Goal: Task Accomplishment & Management: Manage account settings

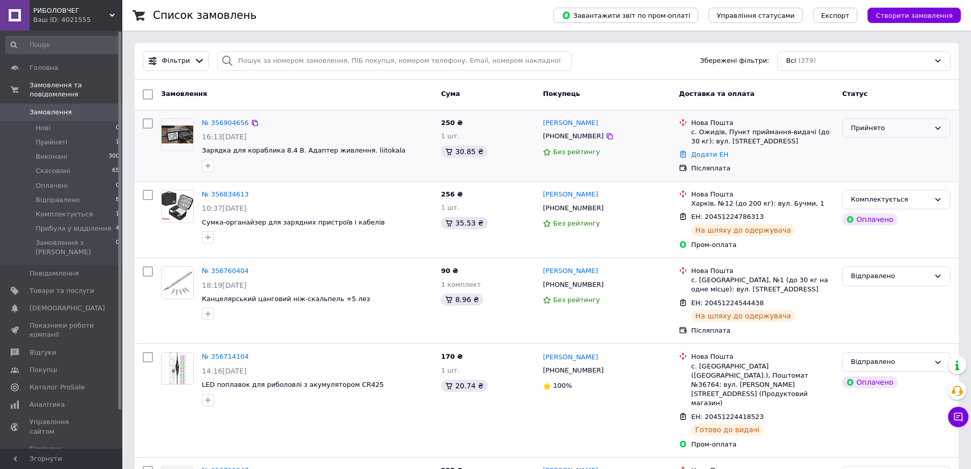
click at [894, 125] on div "Прийнято" at bounding box center [890, 128] width 79 height 11
click at [877, 193] on li "Комплектується" at bounding box center [897, 196] width 108 height 19
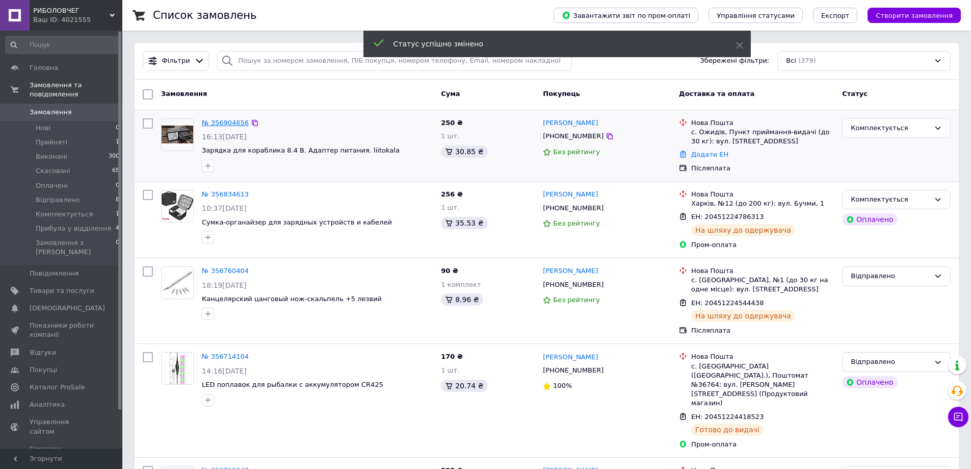
click at [232, 124] on link "№ 356904656" at bounding box center [225, 123] width 47 height 8
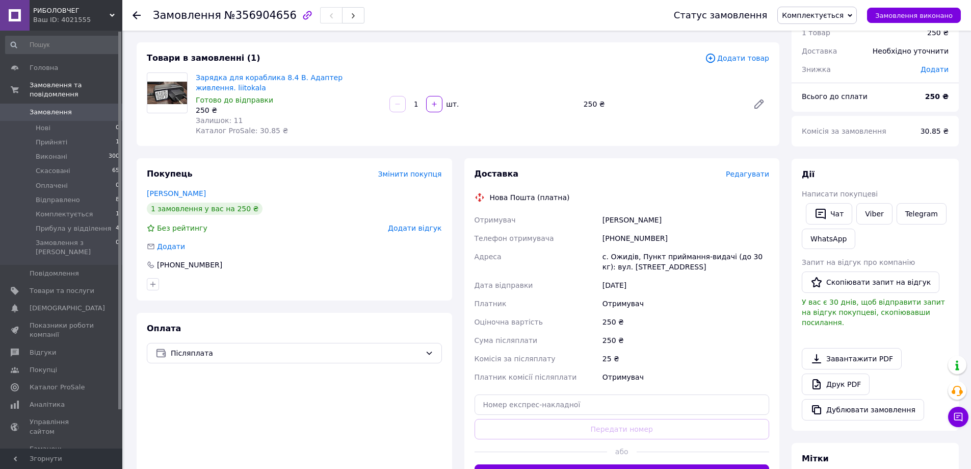
scroll to position [204, 0]
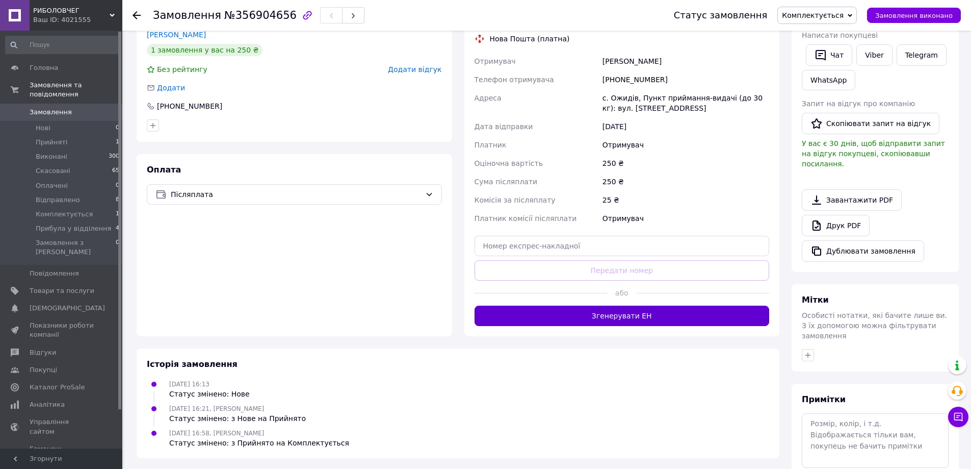
click at [620, 319] on button "Згенерувати ЕН" at bounding box center [622, 315] width 295 height 20
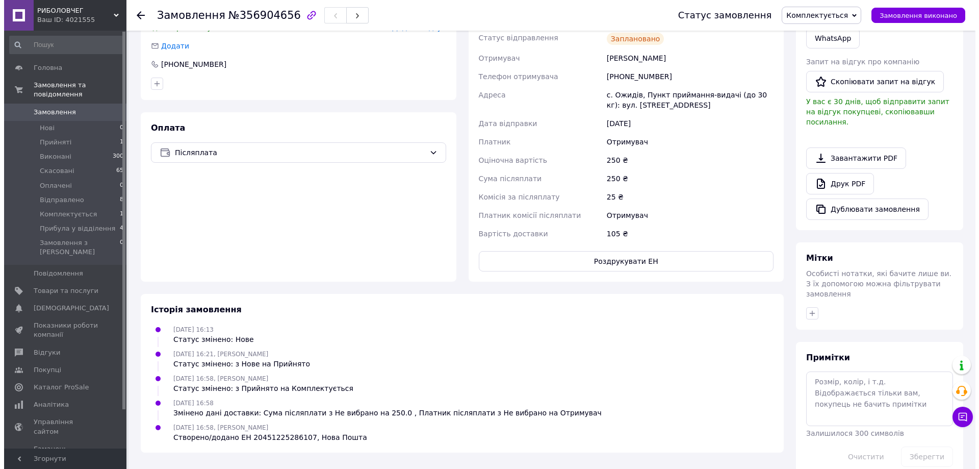
scroll to position [0, 0]
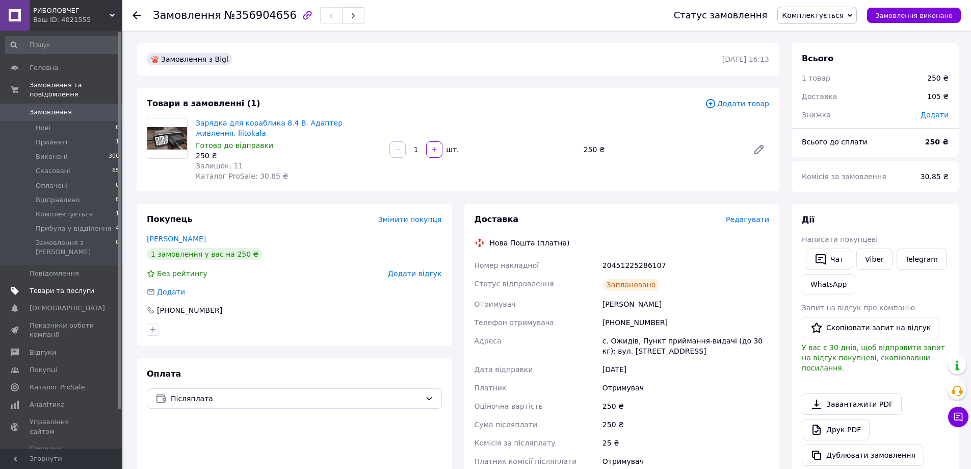
click at [54, 286] on span "Товари та послуги" at bounding box center [62, 290] width 65 height 9
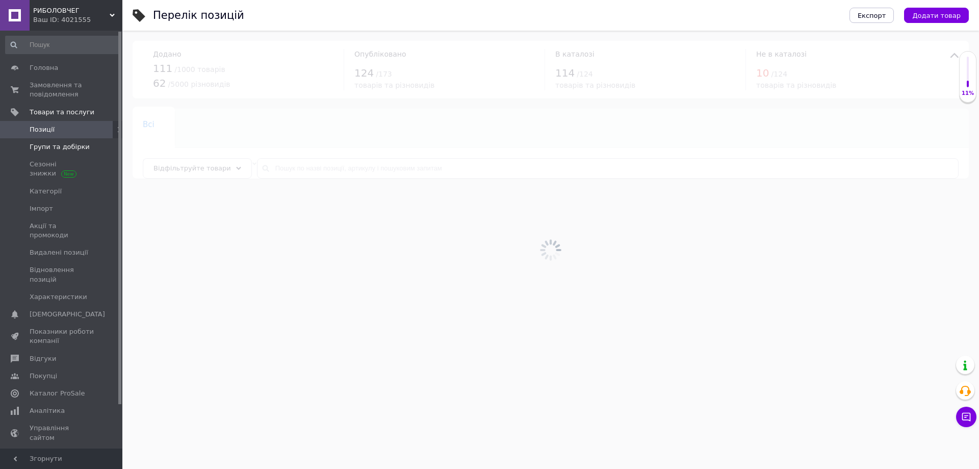
click at [53, 146] on span "Групи та добірки" at bounding box center [60, 146] width 60 height 9
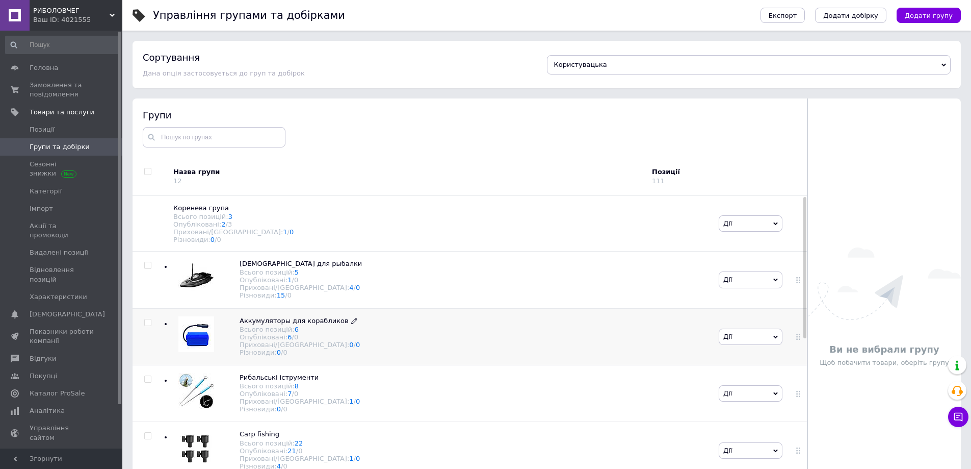
click at [244, 324] on span "Аккумуляторы для корабликов" at bounding box center [294, 321] width 109 height 8
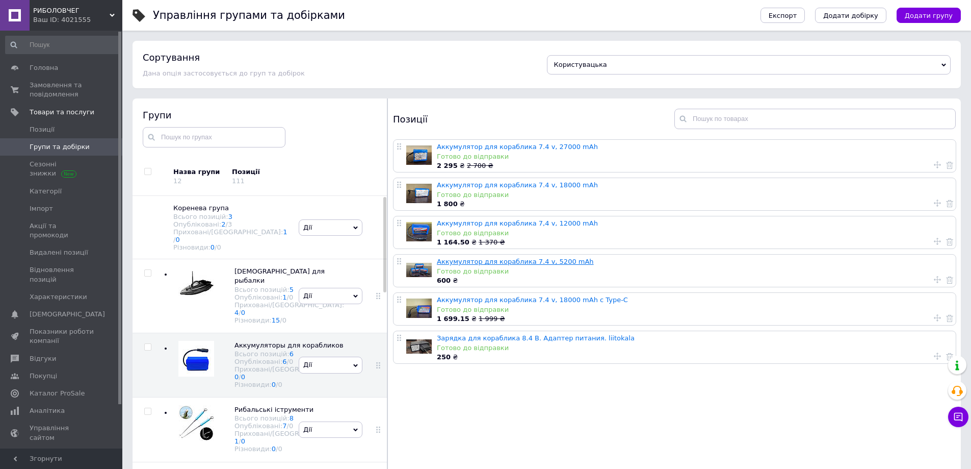
click at [454, 258] on link "Аккумулятор для кораблика 7.4 v, 5200 mAh" at bounding box center [515, 261] width 157 height 8
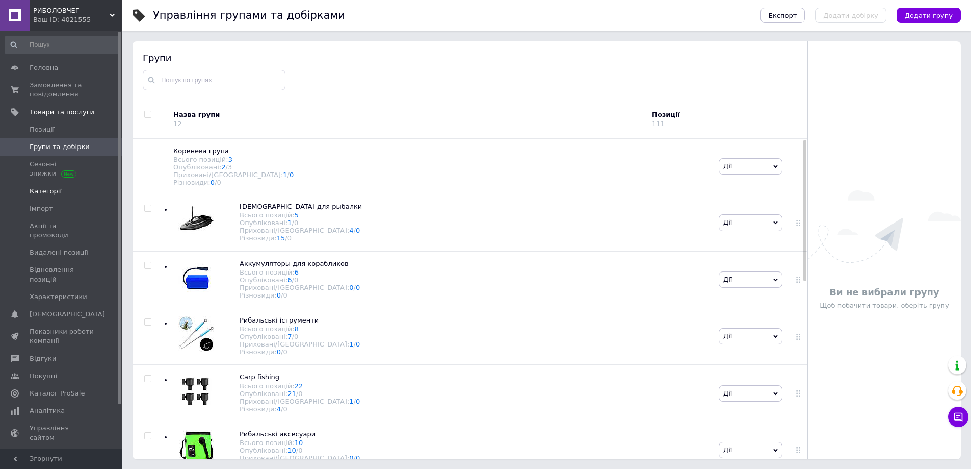
scroll to position [58, 0]
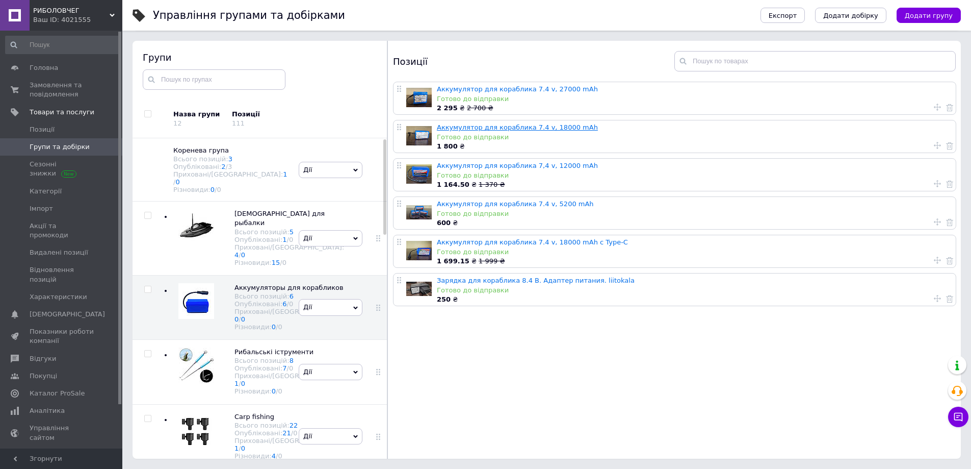
click at [462, 124] on link "Аккумулятор для кораблика 7.4 v, 18000 mAh" at bounding box center [517, 127] width 161 height 8
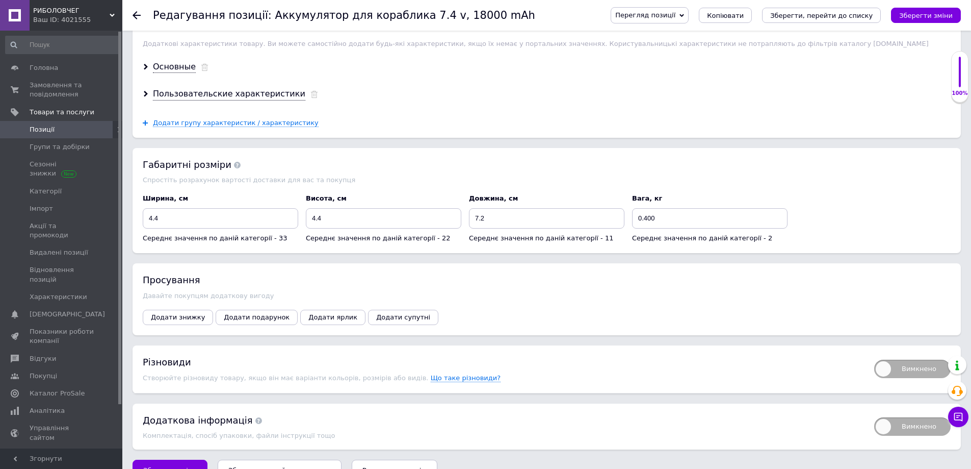
scroll to position [1048, 0]
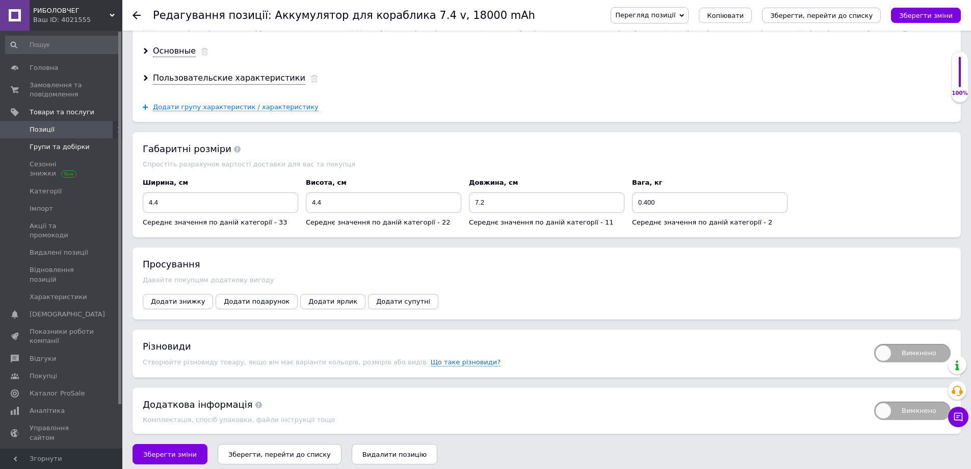
click at [47, 153] on link "Групи та добірки" at bounding box center [62, 146] width 125 height 17
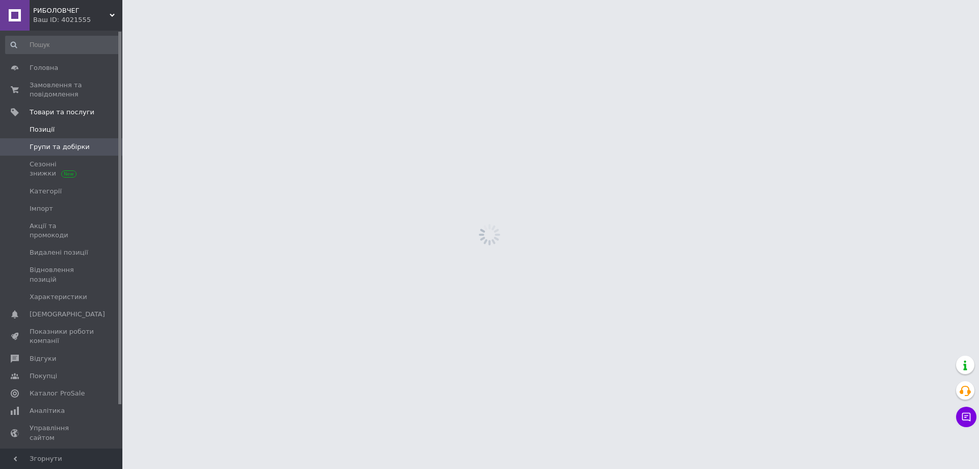
click at [45, 128] on span "Позиції" at bounding box center [42, 129] width 25 height 9
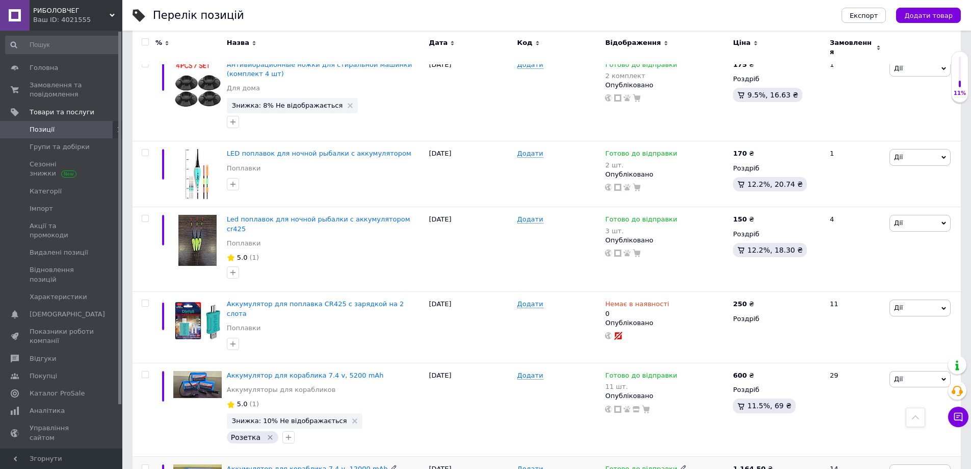
scroll to position [5047, 0]
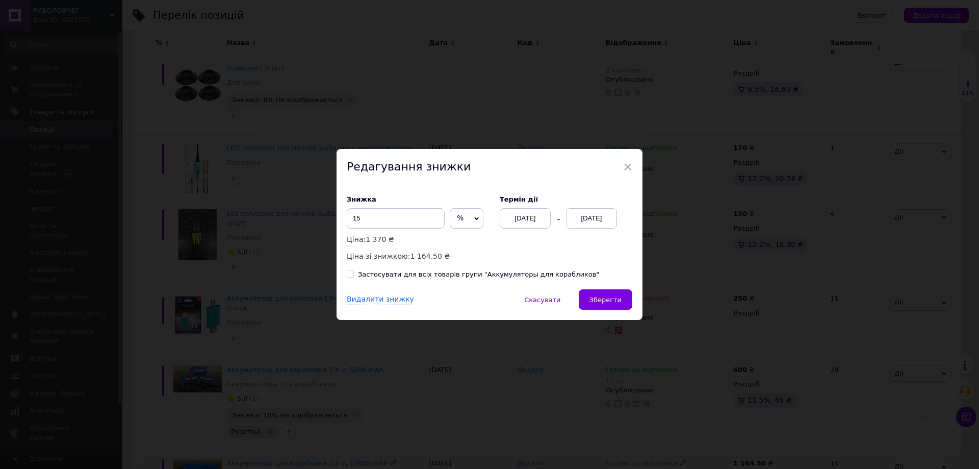
click at [579, 223] on div "[DATE]" at bounding box center [591, 218] width 51 height 20
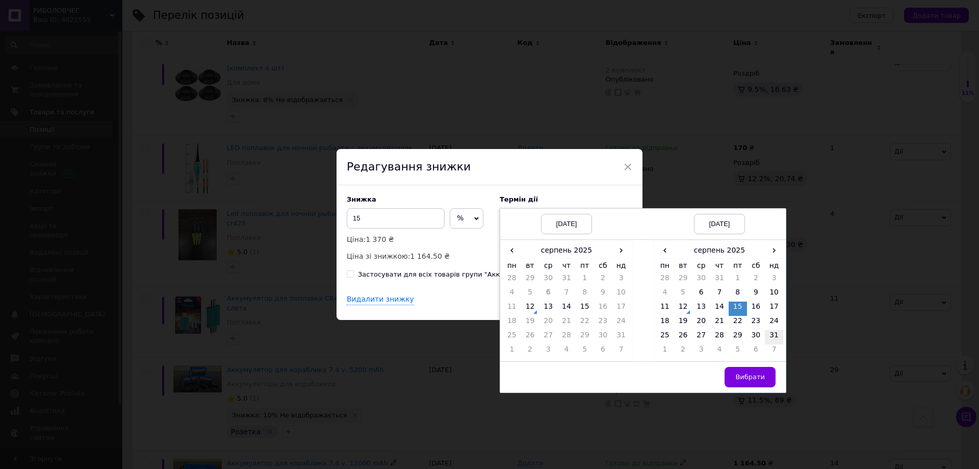
click at [767, 337] on td "31" at bounding box center [774, 337] width 18 height 14
click at [746, 375] on span "Вибрати" at bounding box center [750, 377] width 30 height 8
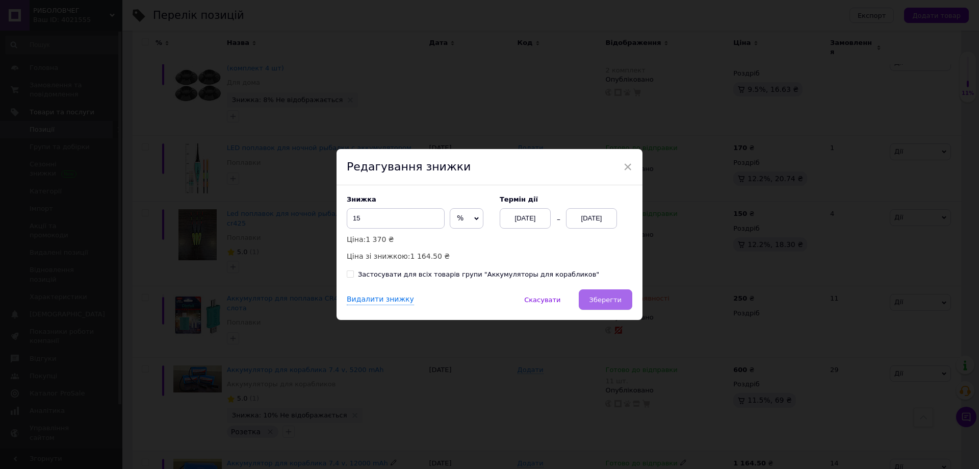
click at [602, 303] on span "Зберегти" at bounding box center [605, 300] width 32 height 8
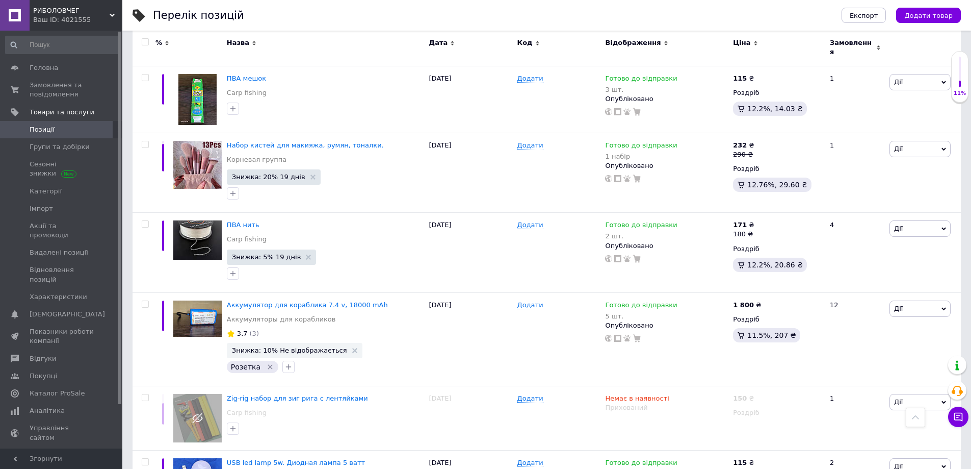
scroll to position [7443, 0]
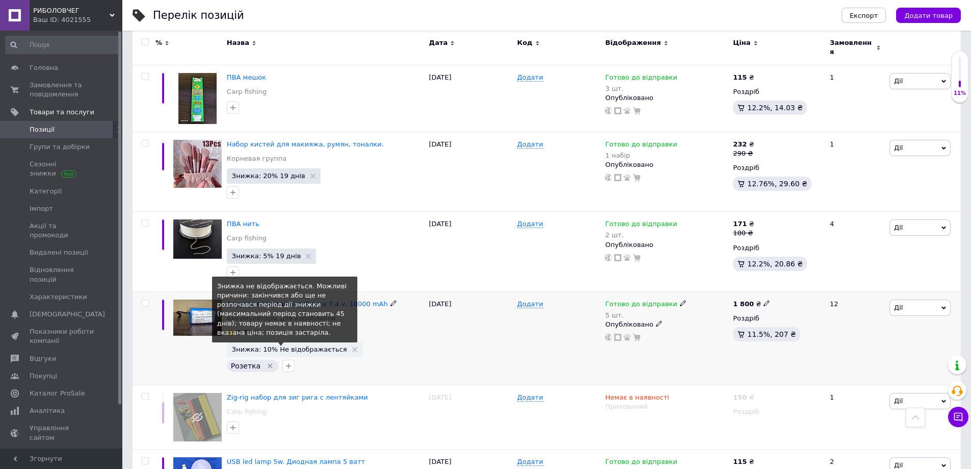
click at [315, 346] on span "Знижка: 10% Не відображається" at bounding box center [289, 349] width 115 height 7
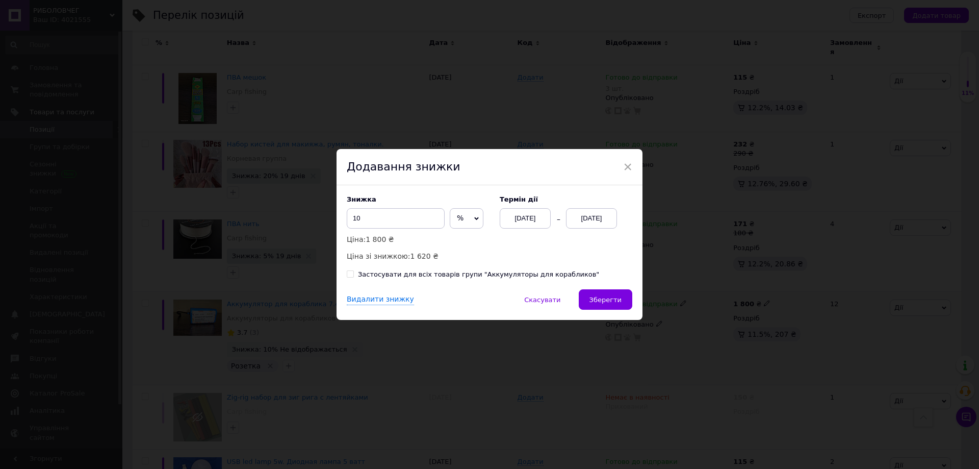
click at [605, 215] on div "[DATE]" at bounding box center [591, 218] width 51 height 20
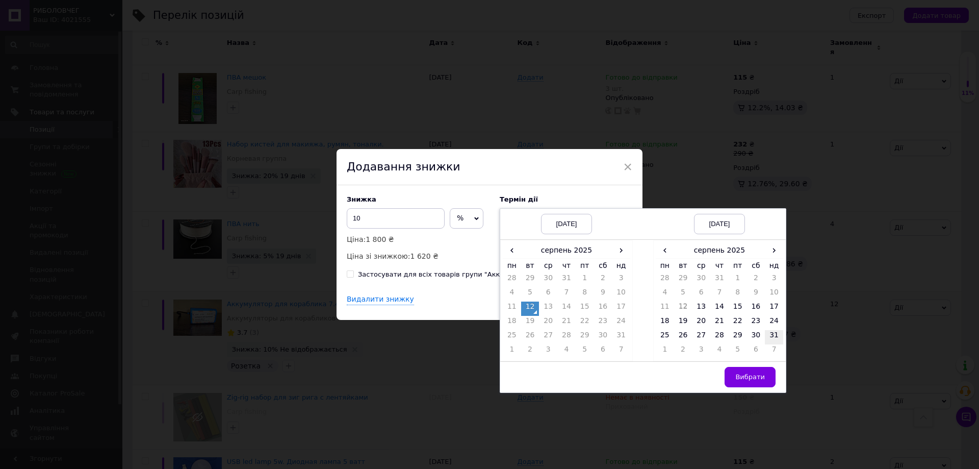
click at [780, 338] on td "31" at bounding box center [774, 337] width 18 height 14
click at [764, 376] on button "Вибрати" at bounding box center [749, 377] width 51 height 20
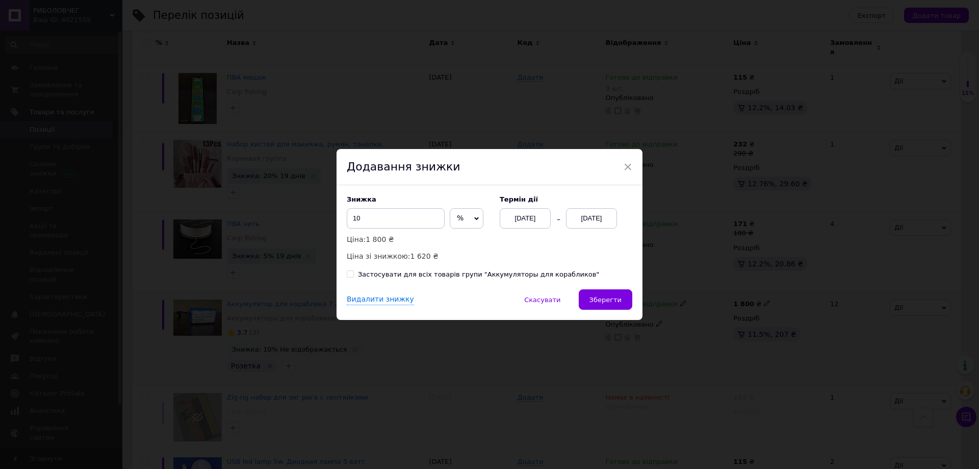
click at [605, 288] on div "Знижка 10 % ₴ Ціна: 1 800 ₴ Ціна зі знижкою: 1 620 ₴ Термін дії [DATE] [DATE] З…" at bounding box center [489, 237] width 306 height 104
click at [604, 301] on span "Зберегти" at bounding box center [605, 300] width 32 height 8
